Goal: Find specific page/section: Find specific page/section

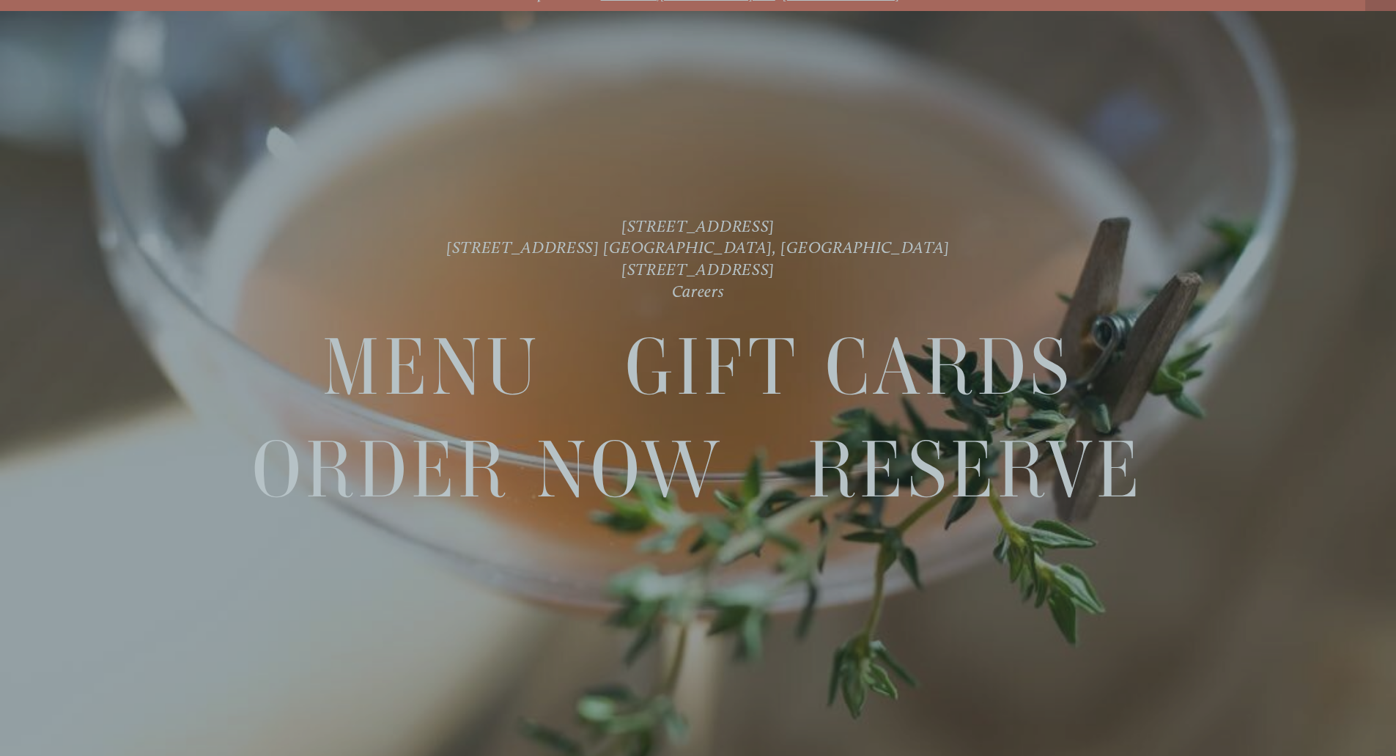
scroll to position [31, 0]
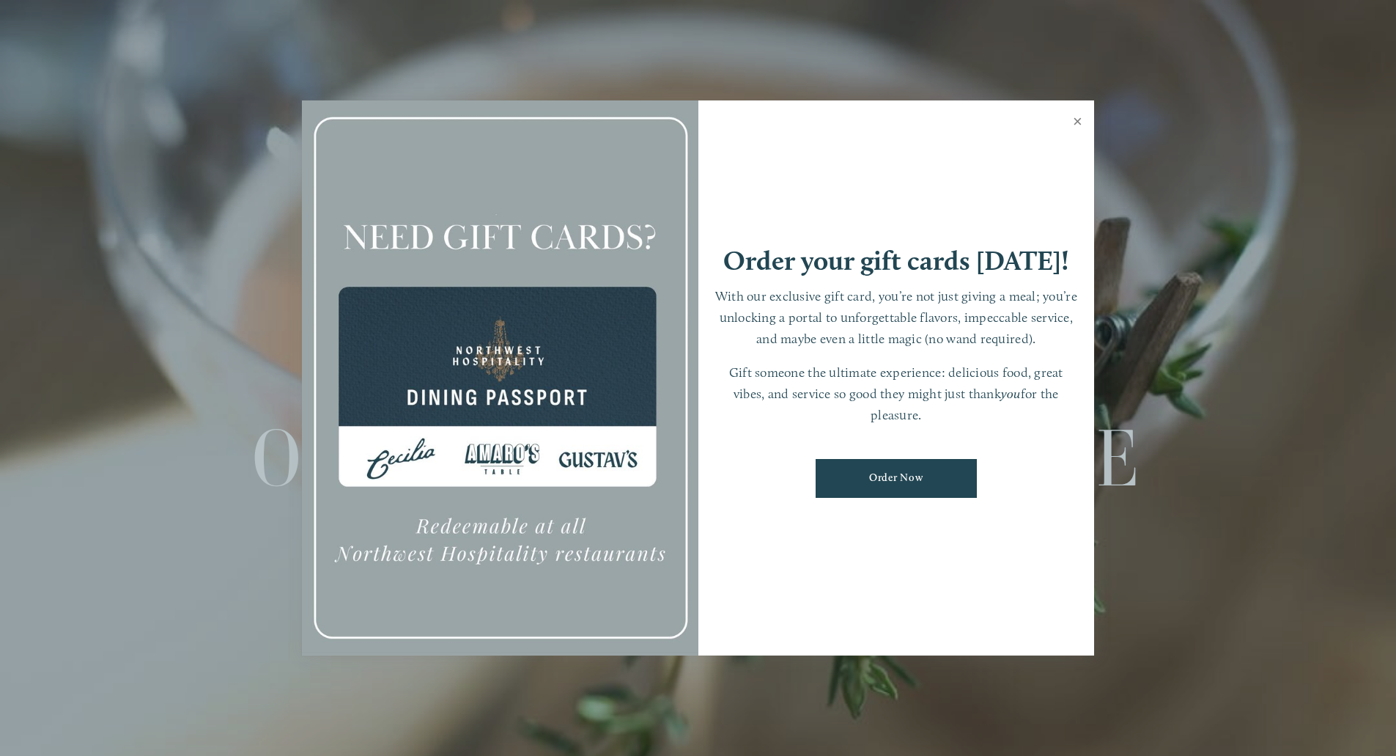
click at [1078, 119] on link "Close" at bounding box center [1078, 123] width 29 height 41
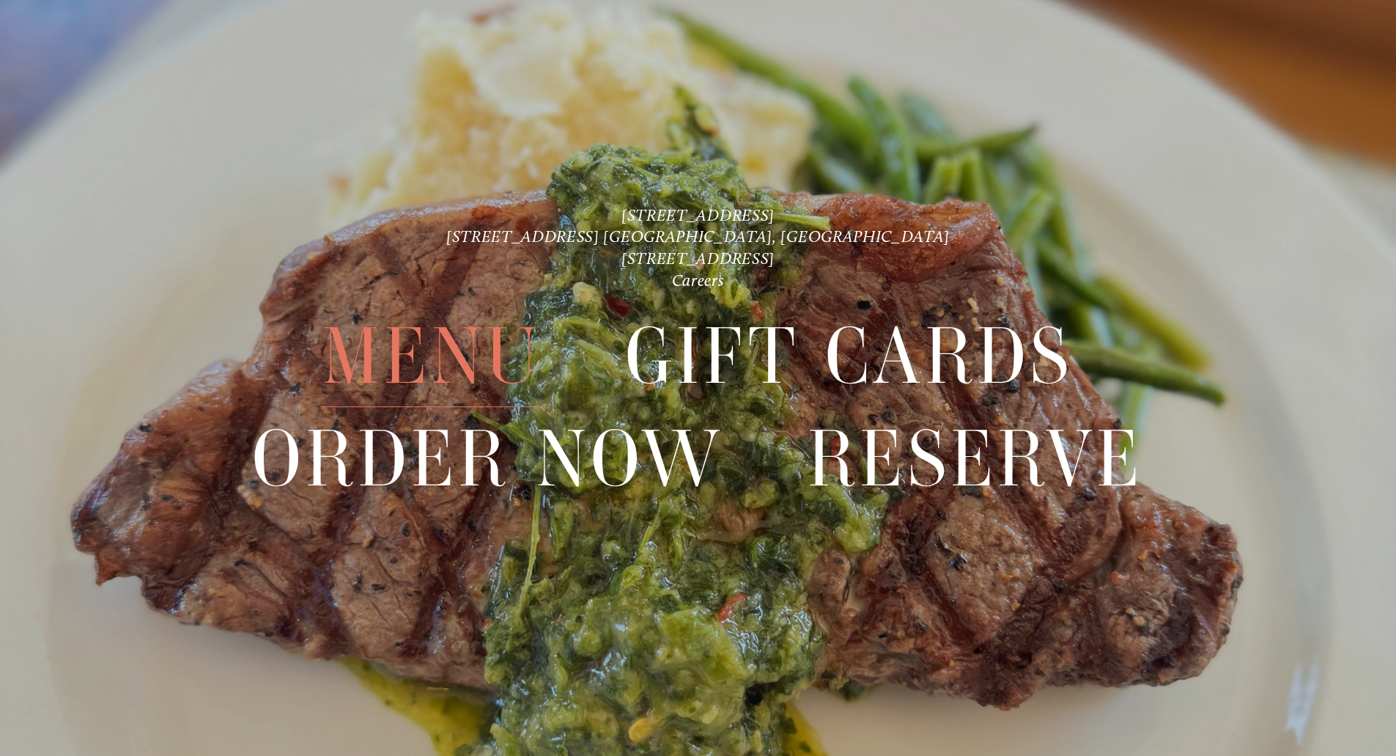
click at [461, 357] on span "Menu" at bounding box center [432, 356] width 218 height 101
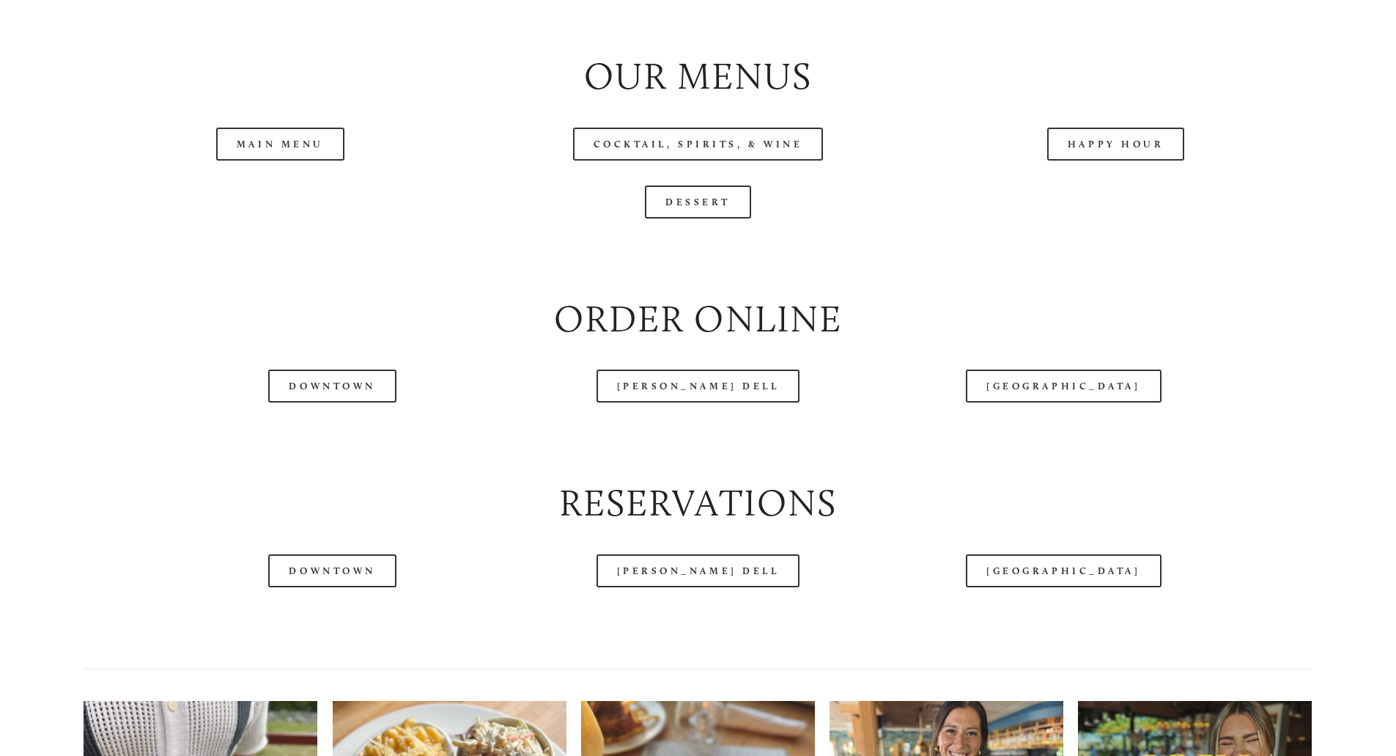
scroll to position [1759, 0]
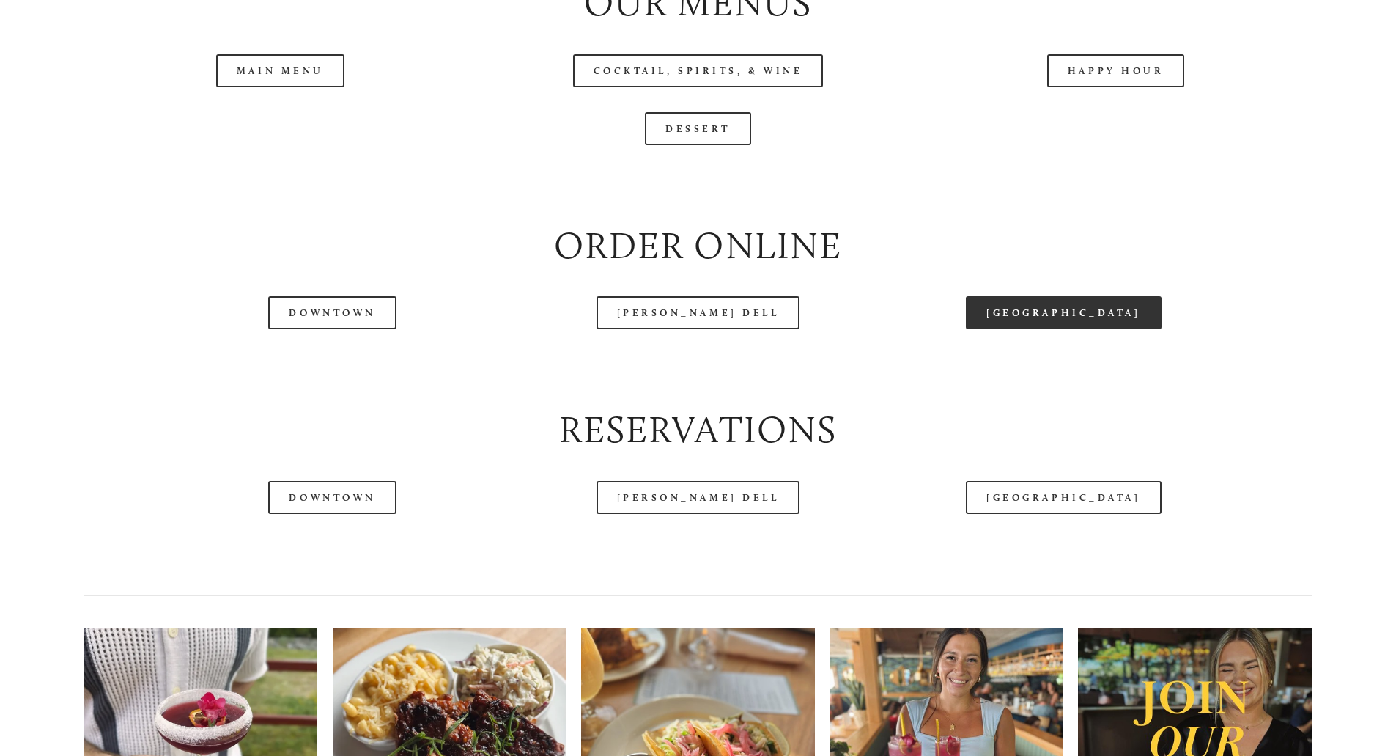
click at [1055, 329] on link "[GEOGRAPHIC_DATA]" at bounding box center [1063, 312] width 195 height 33
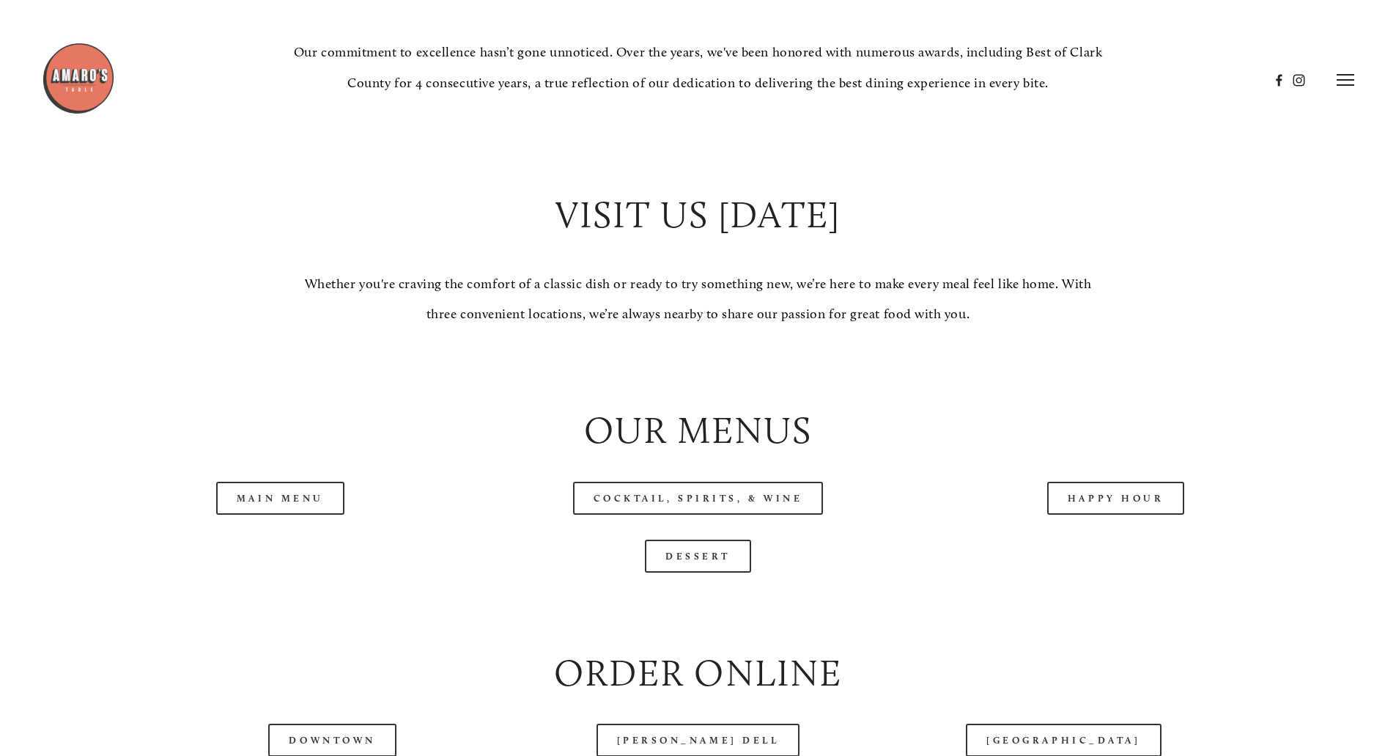
scroll to position [1099, 0]
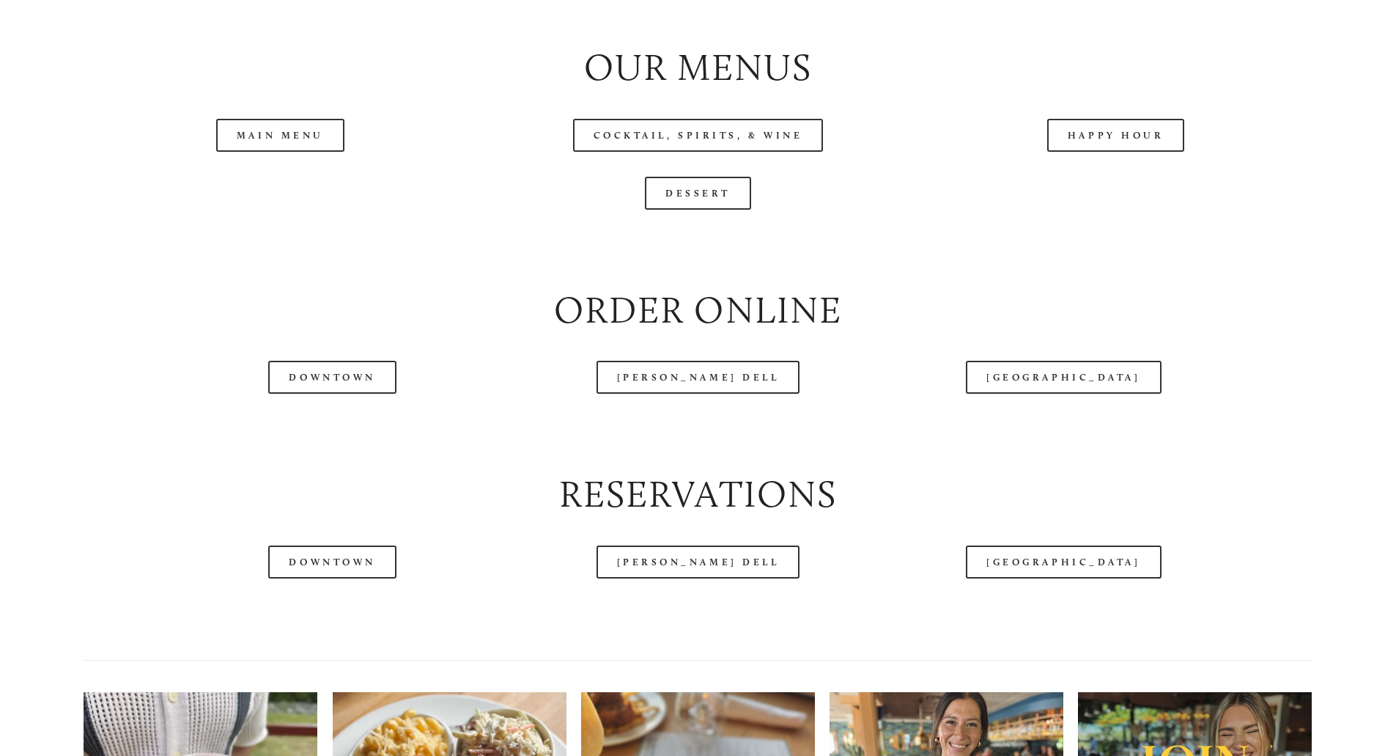
scroll to position [1724, 0]
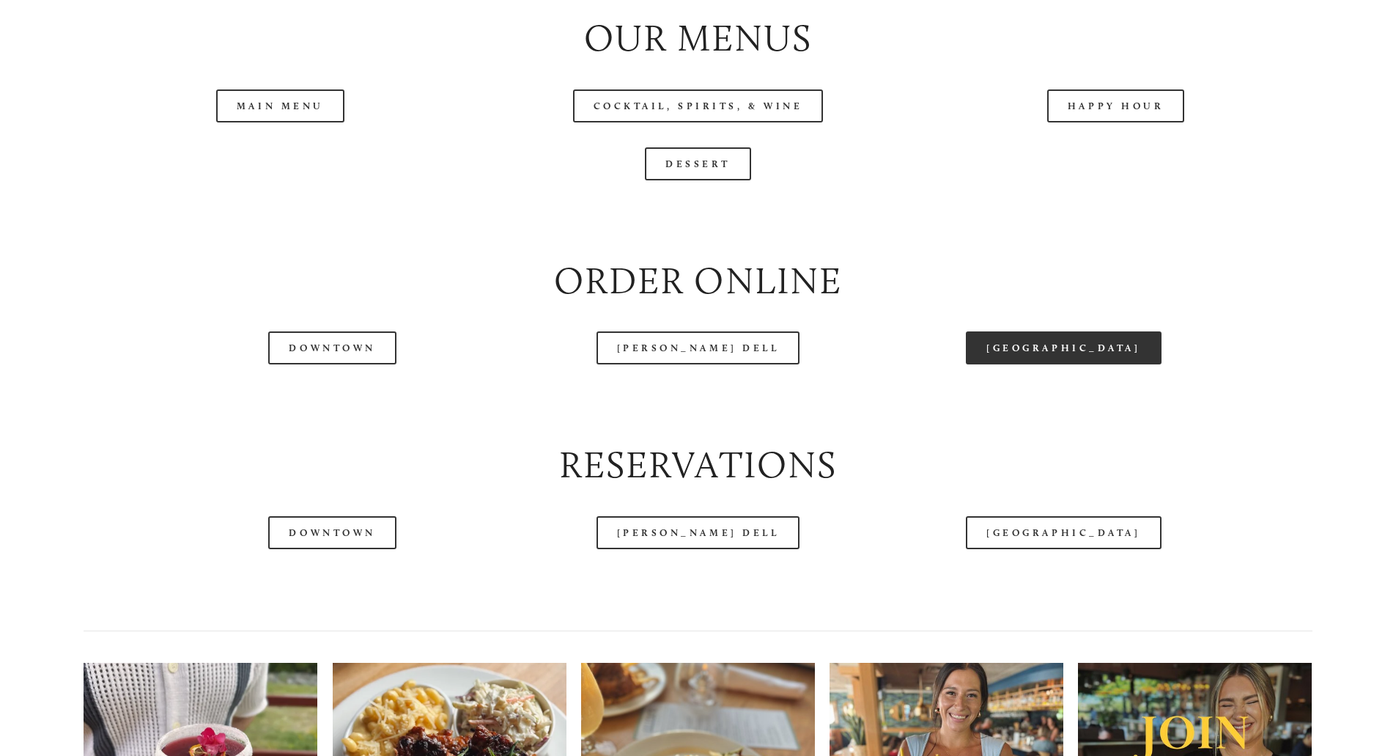
click at [1003, 364] on link "[GEOGRAPHIC_DATA]" at bounding box center [1063, 347] width 195 height 33
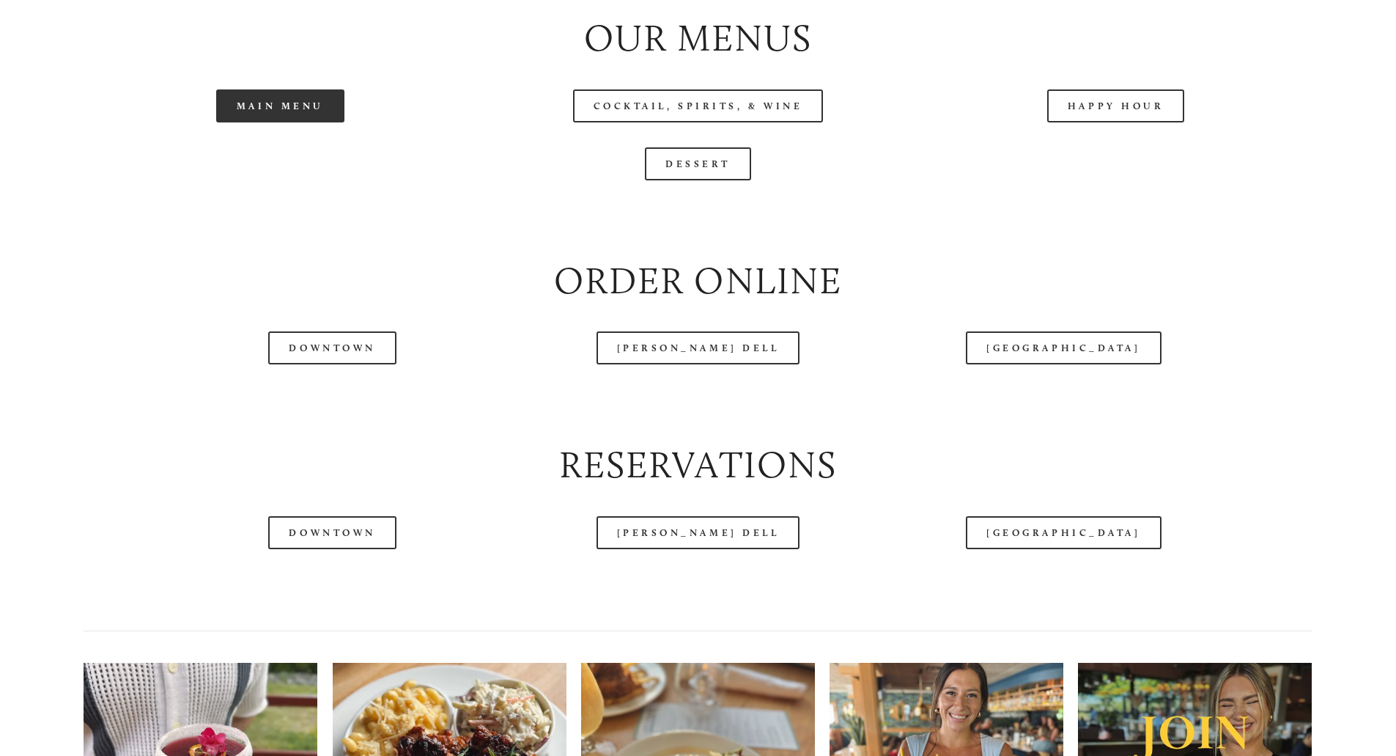
click at [311, 122] on link "Main Menu" at bounding box center [280, 105] width 128 height 33
